Goal: Transaction & Acquisition: Purchase product/service

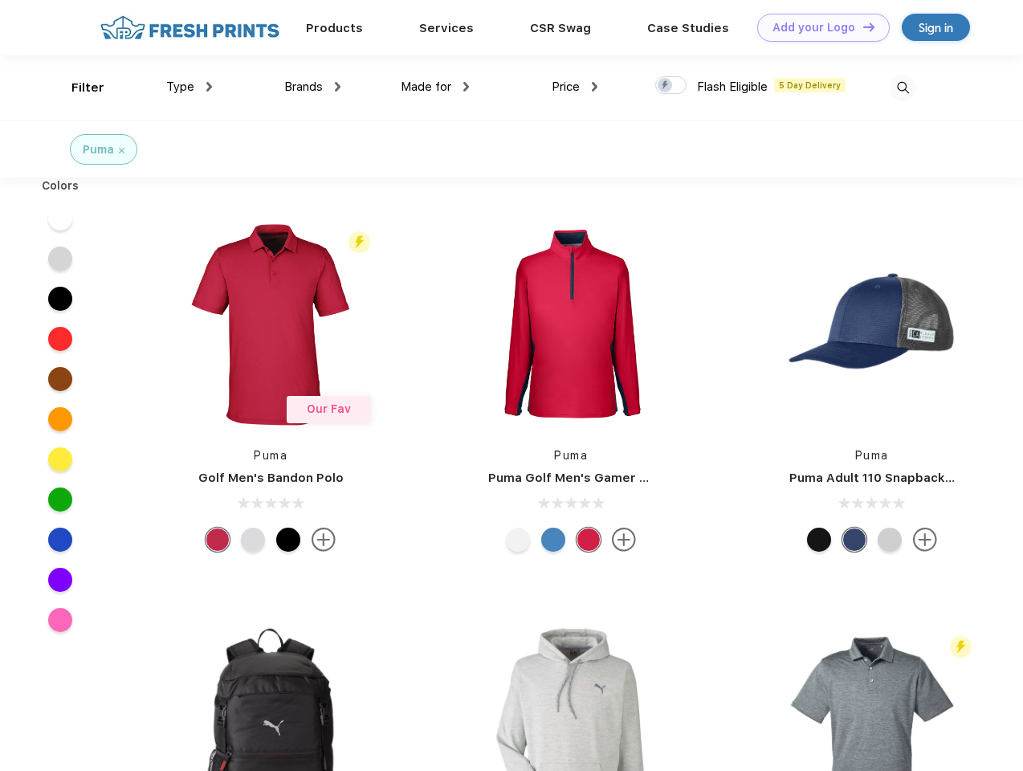
click at [818, 27] on link "Add your Logo Design Tool" at bounding box center [824, 28] width 133 height 28
click at [0, 0] on div "Design Tool" at bounding box center [0, 0] width 0 height 0
click at [862, 27] on link "Add your Logo Design Tool" at bounding box center [824, 28] width 133 height 28
click at [77, 88] on div "Filter" at bounding box center [87, 88] width 33 height 18
click at [190, 87] on span "Type" at bounding box center [180, 87] width 28 height 14
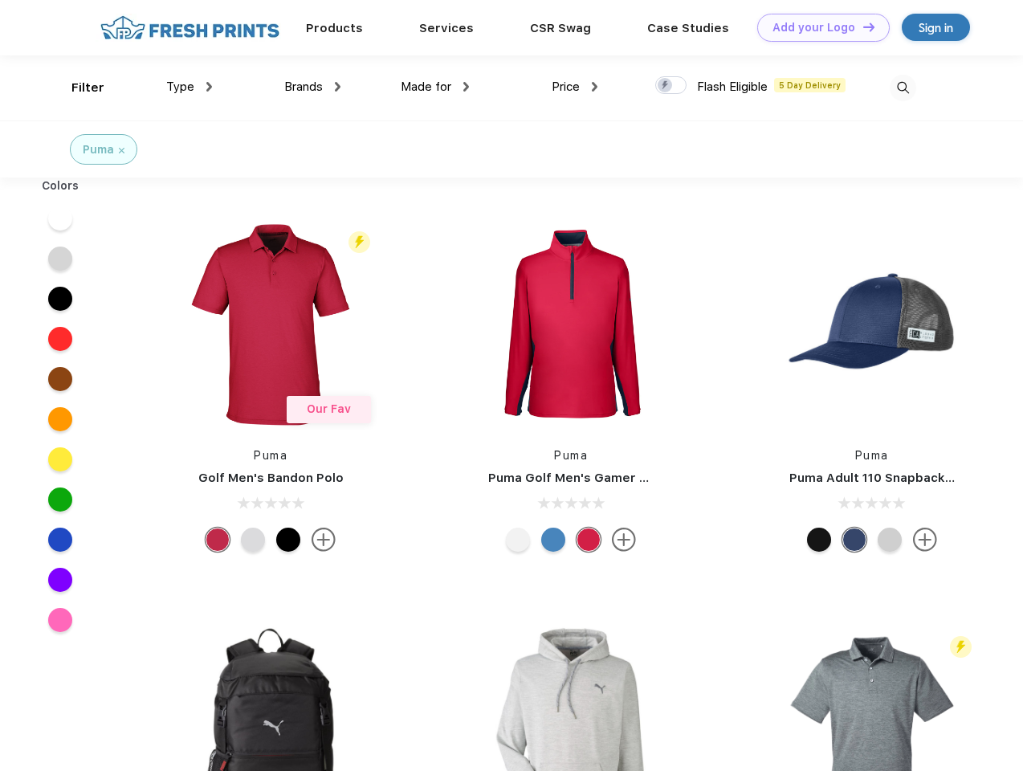
click at [312, 87] on span "Brands" at bounding box center [303, 87] width 39 height 14
click at [435, 87] on span "Made for" at bounding box center [426, 87] width 51 height 14
click at [575, 87] on span "Price" at bounding box center [566, 87] width 28 height 14
click at [672, 86] on div at bounding box center [671, 85] width 31 height 18
click at [666, 86] on input "checkbox" at bounding box center [661, 81] width 10 height 10
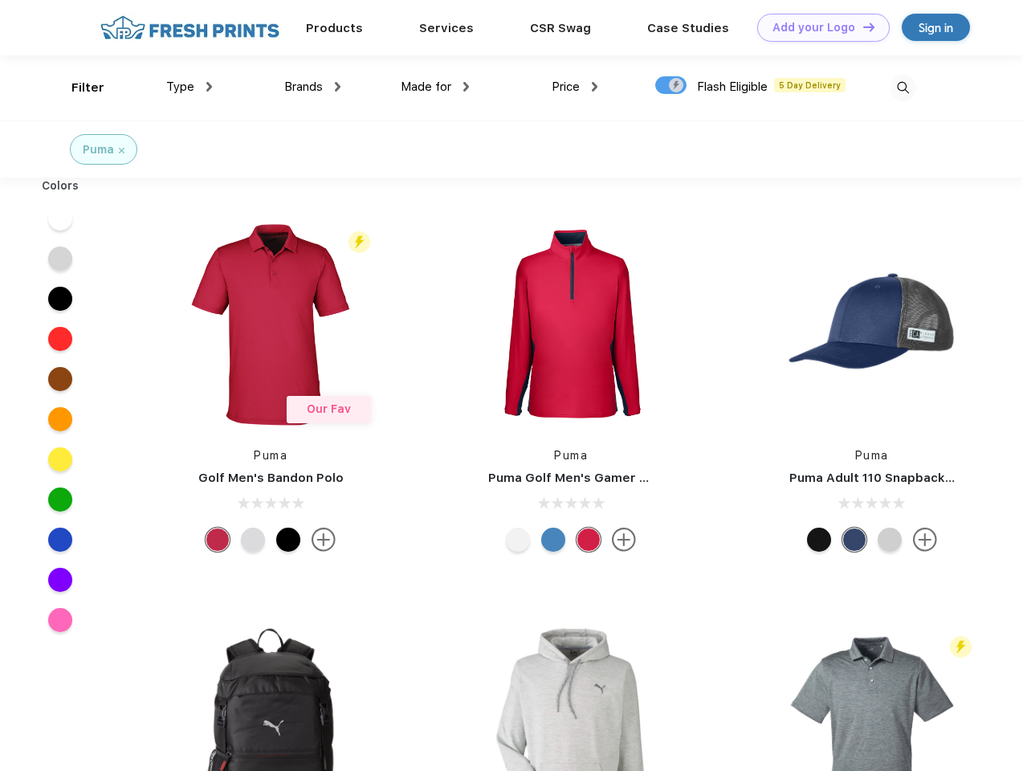
click at [903, 88] on img at bounding box center [903, 88] width 27 height 27
